Goal: Obtain resource: Obtain resource

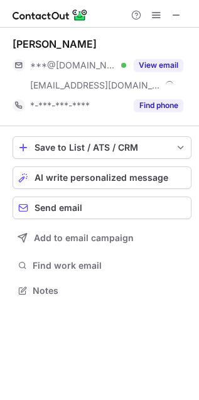
scroll to position [283, 199]
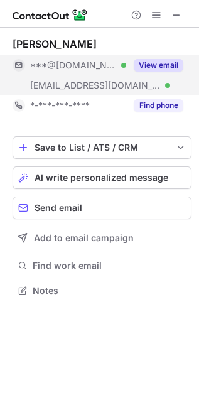
click at [165, 65] on button "View email" at bounding box center [159, 65] width 50 height 13
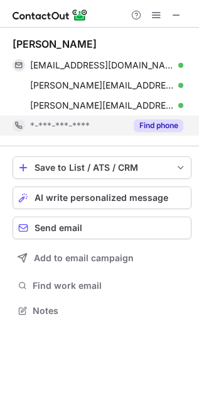
click at [151, 119] on button "Find phone" at bounding box center [159, 125] width 50 height 13
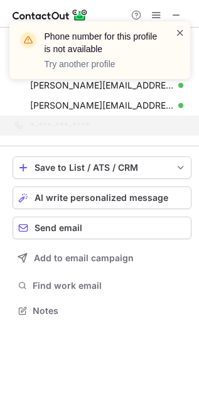
click at [180, 33] on span at bounding box center [180, 32] width 10 height 13
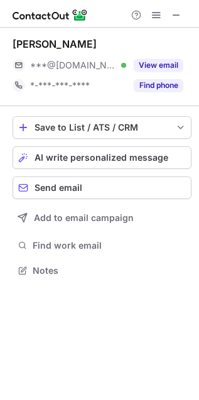
scroll to position [261, 199]
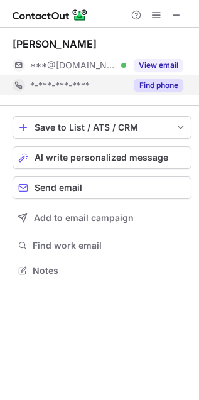
click at [142, 88] on button "Find phone" at bounding box center [159, 85] width 50 height 13
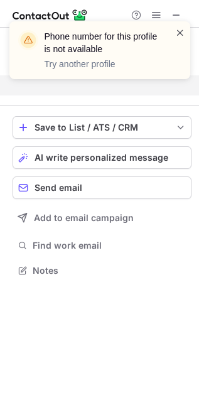
click at [180, 30] on span at bounding box center [180, 32] width 10 height 13
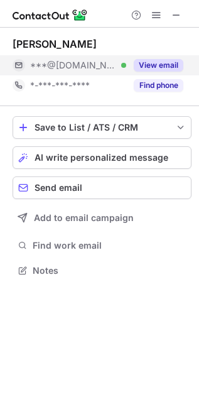
click at [167, 64] on button "View email" at bounding box center [159, 65] width 50 height 13
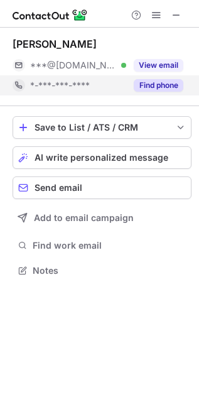
click at [126, 66] on div "***@[DOMAIN_NAME] Verified" at bounding box center [78, 65] width 96 height 11
click at [151, 85] on button "Find phone" at bounding box center [159, 85] width 50 height 13
click at [126, 85] on div "*-***-***-****" at bounding box center [78, 85] width 96 height 11
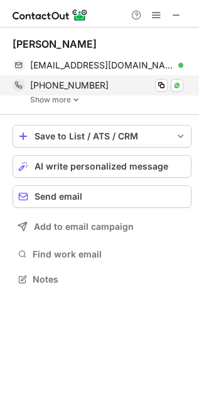
scroll to position [270, 199]
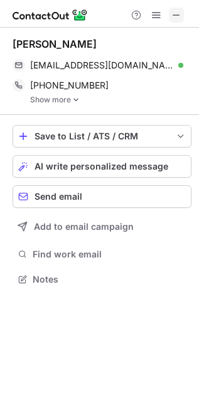
click at [175, 16] on span at bounding box center [177, 15] width 10 height 10
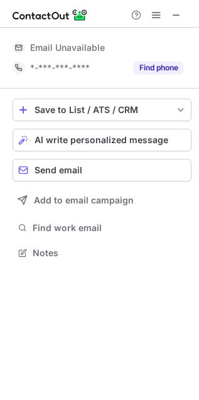
scroll to position [245, 199]
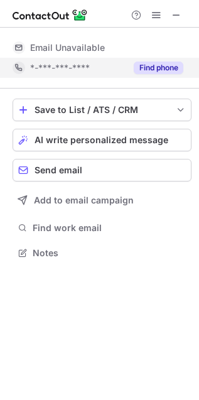
click at [150, 67] on button "Find phone" at bounding box center [159, 68] width 50 height 13
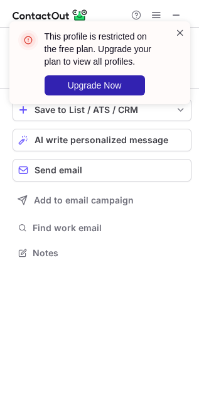
click at [183, 27] on span at bounding box center [180, 32] width 10 height 13
click at [176, 32] on span at bounding box center [180, 32] width 10 height 13
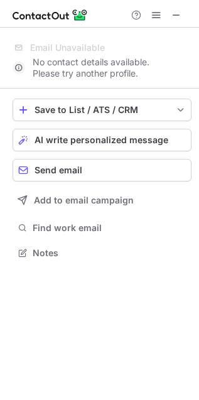
click at [172, 13] on div "This profile is restricted on the free plan. Upgrade your plan to view all prof…" at bounding box center [99, 68] width 201 height 118
click at [172, 13] on span at bounding box center [177, 15] width 10 height 10
